Goal: Task Accomplishment & Management: Manage account settings

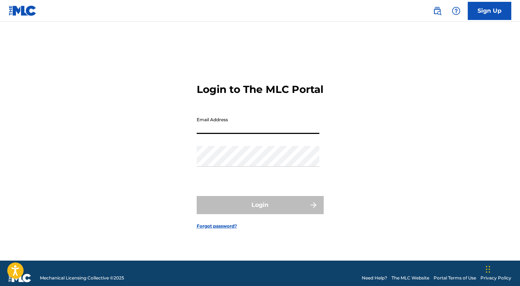
click at [241, 128] on input "Email Address" at bounding box center [258, 123] width 123 height 21
type input "[EMAIL_ADDRESS][DOMAIN_NAME]"
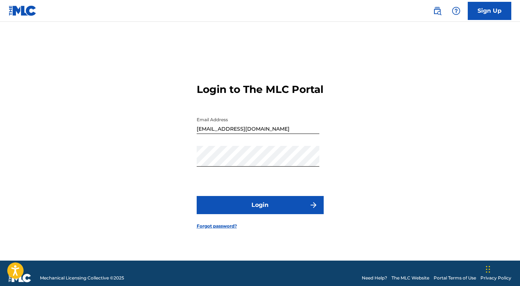
click at [250, 213] on button "Login" at bounding box center [260, 205] width 127 height 18
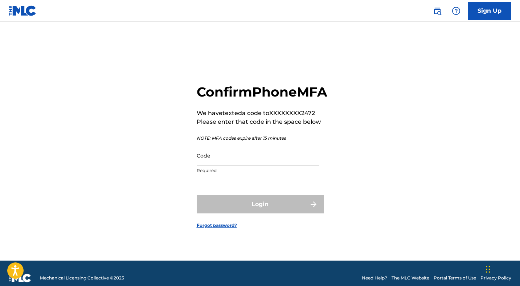
click at [233, 166] on input "Code" at bounding box center [258, 155] width 123 height 21
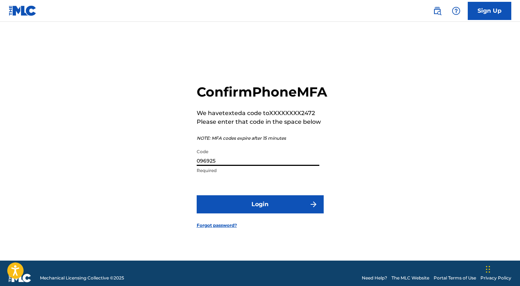
type input "096925"
click at [241, 208] on button "Login" at bounding box center [260, 204] width 127 height 18
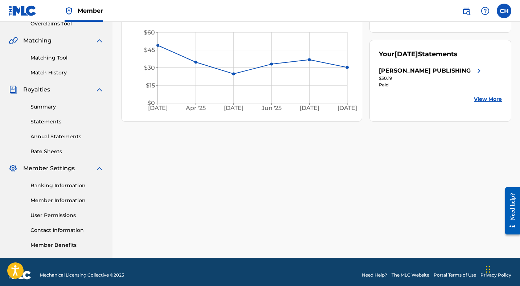
scroll to position [164, 0]
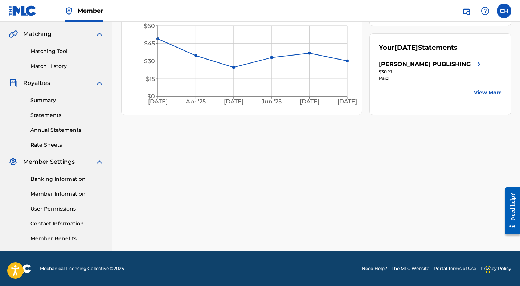
click at [62, 176] on link "Banking Information" at bounding box center [66, 179] width 73 height 8
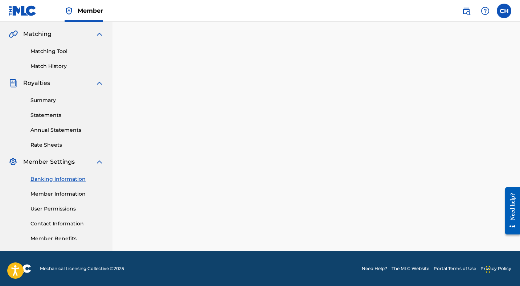
scroll to position [164, 0]
click at [21, 5] on img at bounding box center [23, 10] width 28 height 11
